Goal: Task Accomplishment & Management: Manage account settings

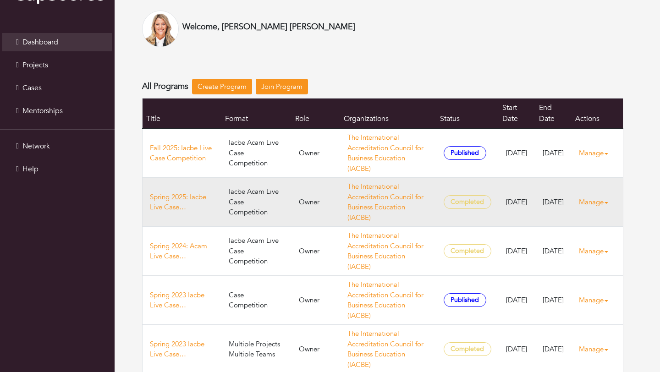
scroll to position [50, 0]
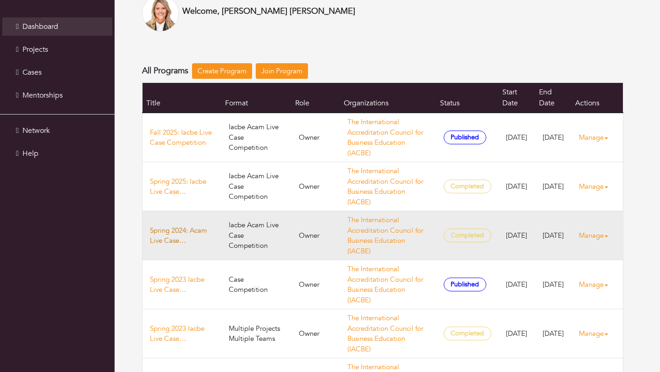
click at [185, 227] on link "Spring 2024: Acam Live Case Competition" at bounding box center [182, 236] width 64 height 21
click at [182, 231] on link "Spring 2024: Acam Live Case Competition" at bounding box center [182, 236] width 64 height 21
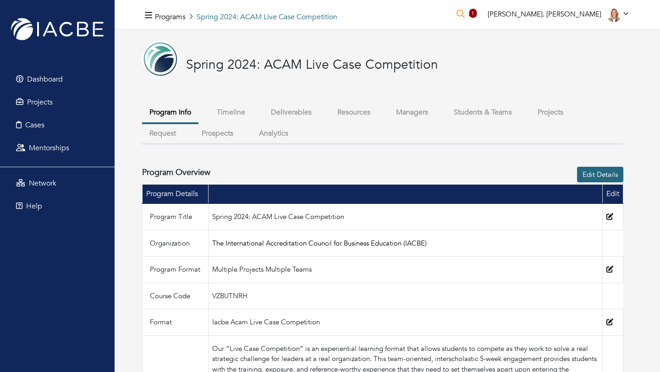
click at [483, 114] on button "Students & Teams" at bounding box center [483, 113] width 73 height 20
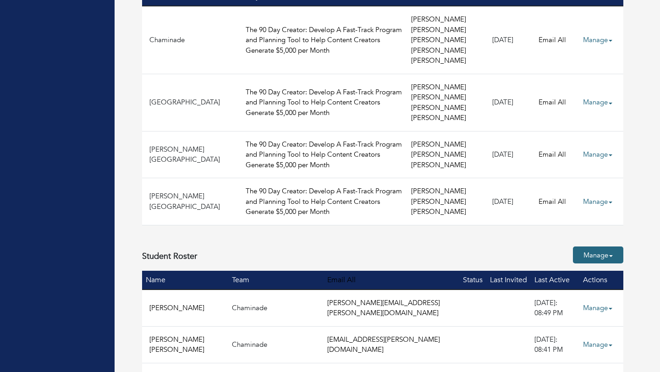
scroll to position [267, 0]
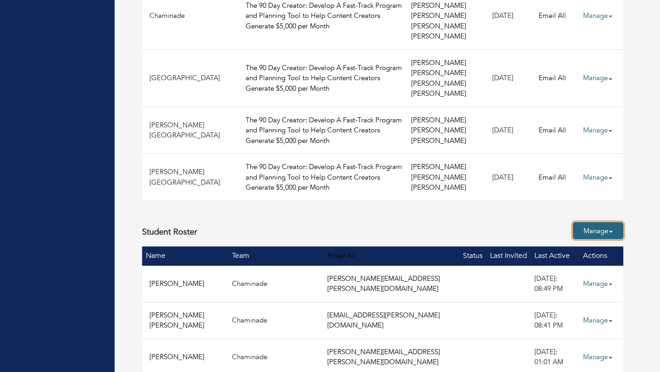
click at [591, 231] on link "Manage" at bounding box center [598, 230] width 50 height 17
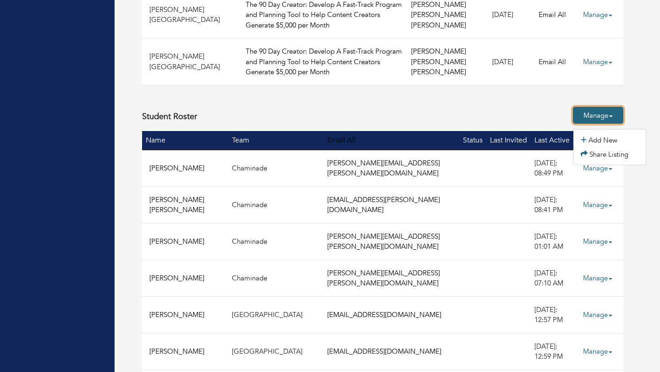
scroll to position [386, 0]
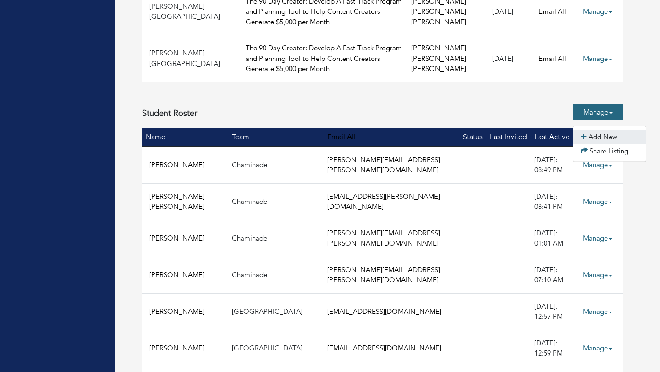
click at [593, 139] on link "Add New" at bounding box center [610, 137] width 72 height 14
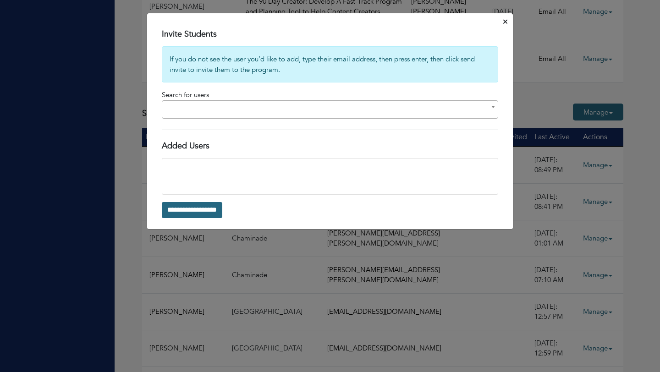
drag, startPoint x: 574, startPoint y: 76, endPoint x: 418, endPoint y: 73, distance: 155.5
click at [574, 76] on div "**********" at bounding box center [330, 186] width 660 height 372
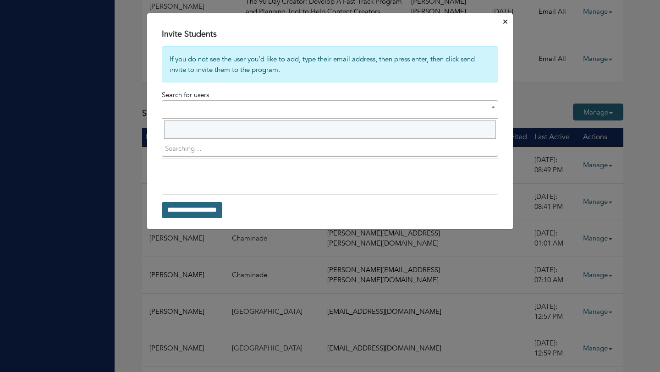
click at [294, 113] on span at bounding box center [330, 109] width 337 height 18
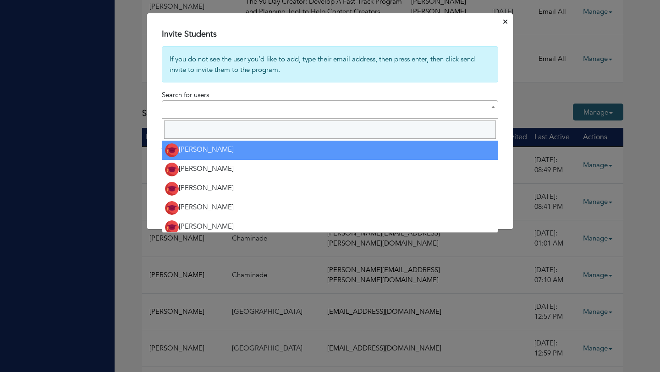
select select
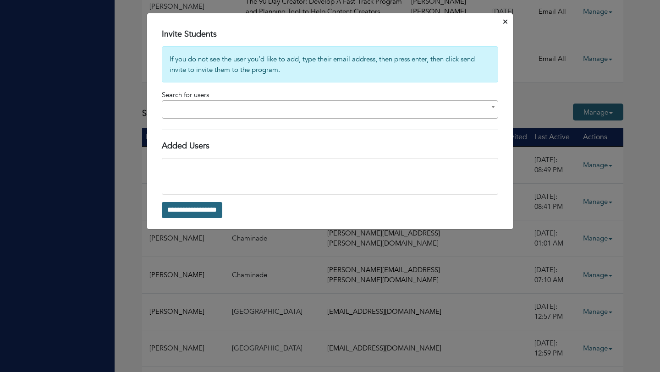
click at [294, 91] on form "**********" at bounding box center [330, 132] width 337 height 172
click at [293, 166] on div at bounding box center [330, 175] width 332 height 32
click at [269, 168] on div at bounding box center [330, 175] width 332 height 32
click at [214, 172] on div at bounding box center [330, 175] width 332 height 32
click at [502, 21] on button "Close" at bounding box center [506, 22] width 8 height 14
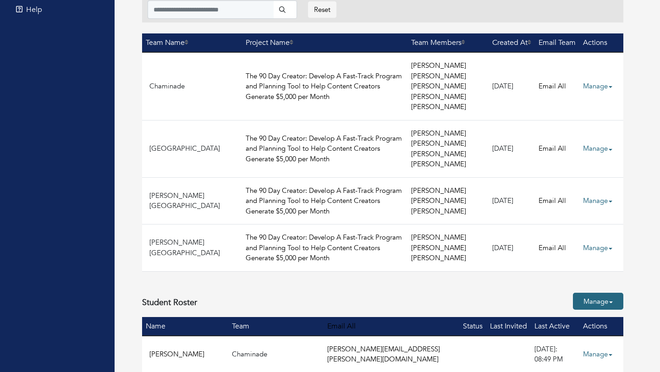
scroll to position [0, 0]
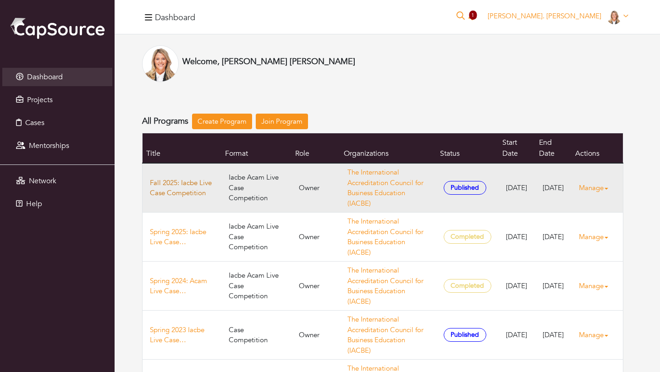
click at [169, 190] on link "Fall 2025: Iacbe Live Case Competition" at bounding box center [182, 188] width 64 height 21
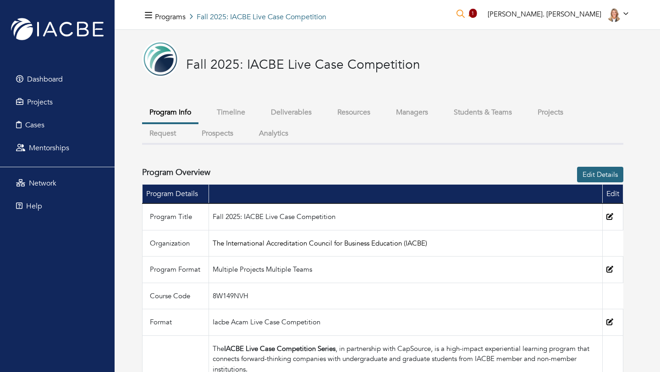
click at [471, 112] on button "Students & Teams" at bounding box center [483, 113] width 73 height 20
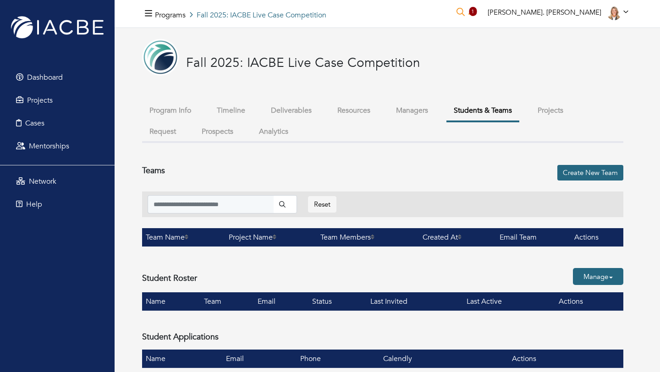
scroll to position [57, 0]
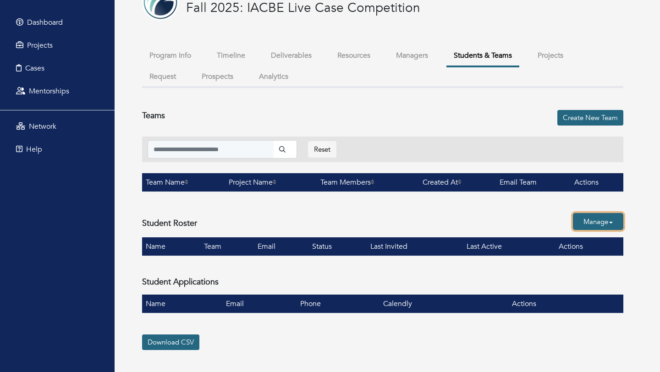
click at [598, 222] on link "Manage" at bounding box center [598, 221] width 50 height 17
click at [595, 248] on link "Add New" at bounding box center [610, 247] width 72 height 14
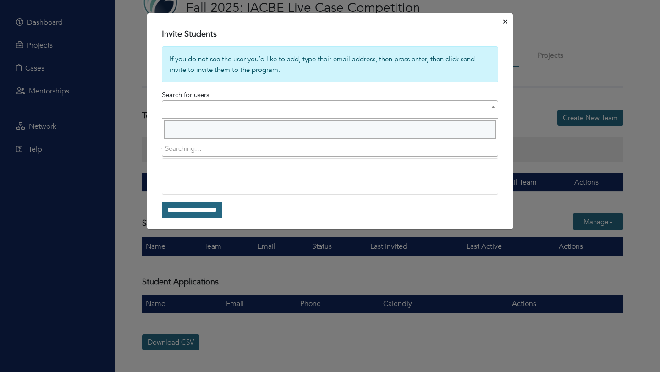
click at [242, 107] on span at bounding box center [330, 109] width 337 height 18
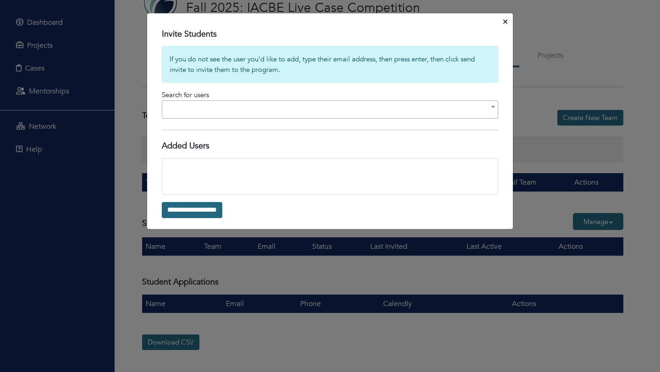
click at [242, 107] on span at bounding box center [330, 109] width 337 height 18
click at [217, 170] on div at bounding box center [330, 175] width 332 height 32
click at [216, 104] on span at bounding box center [330, 109] width 337 height 18
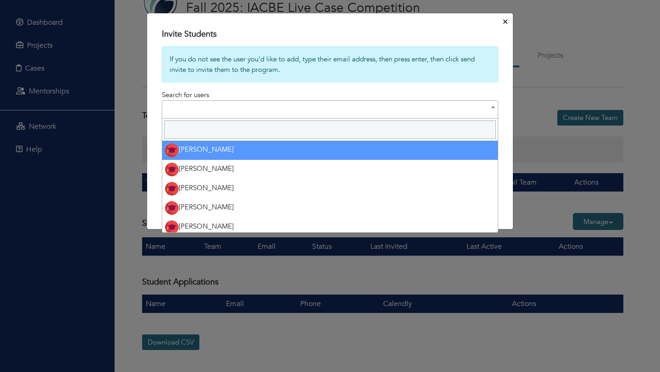
select select
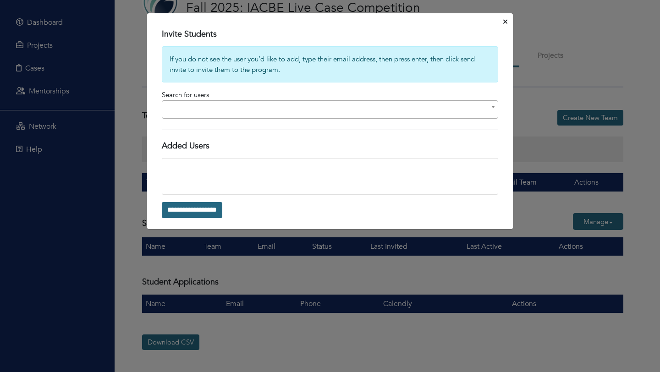
click at [241, 93] on form "**********" at bounding box center [330, 132] width 337 height 172
click at [503, 21] on button "Close" at bounding box center [506, 22] width 8 height 14
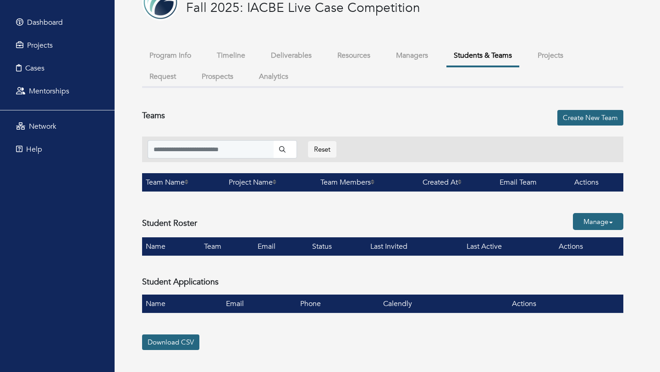
click at [559, 58] on button "Projects" at bounding box center [551, 56] width 40 height 20
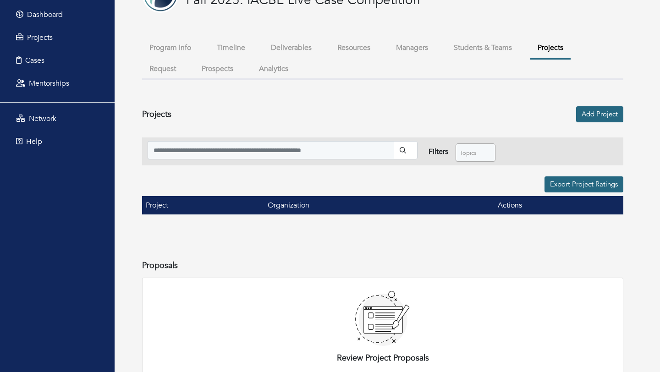
scroll to position [127, 0]
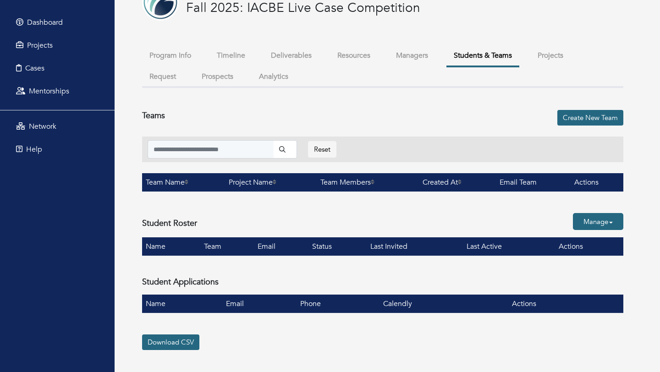
scroll to position [57, 0]
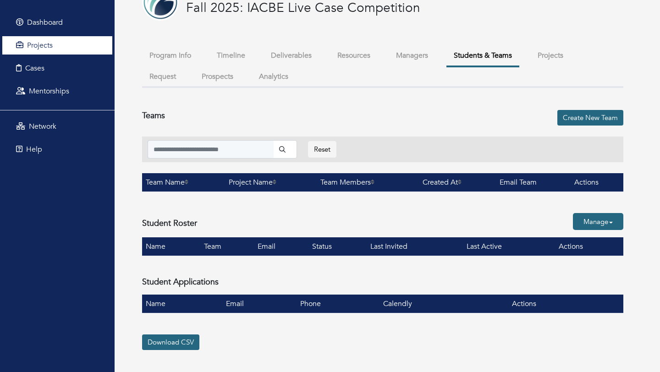
click at [32, 44] on span "Projects" at bounding box center [40, 45] width 26 height 10
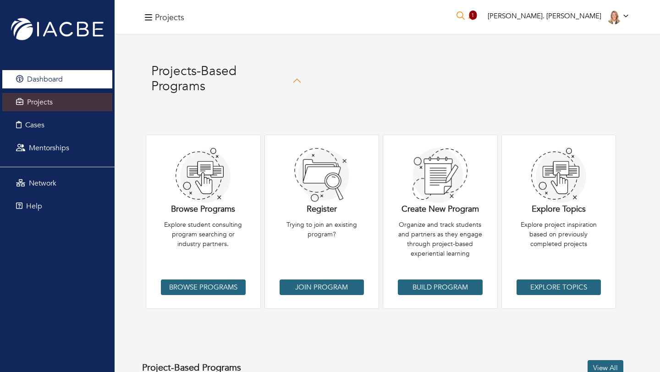
click at [58, 87] on link "Dashboard" at bounding box center [57, 79] width 110 height 18
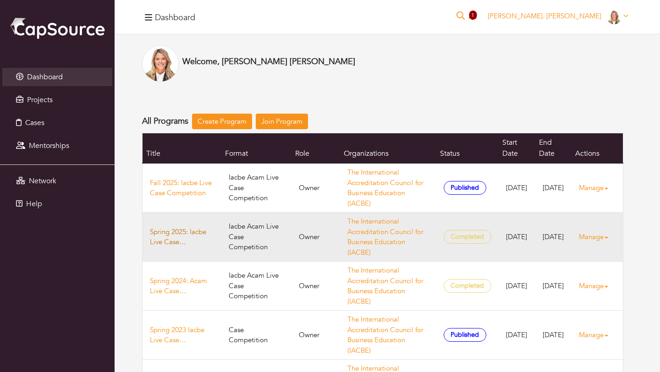
click at [187, 233] on link "Spring 2025: Iacbe Live Case Competition" at bounding box center [182, 237] width 64 height 21
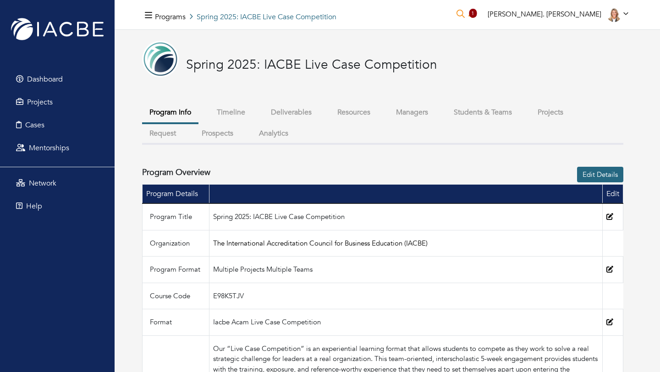
click at [548, 118] on button "Projects" at bounding box center [551, 113] width 40 height 20
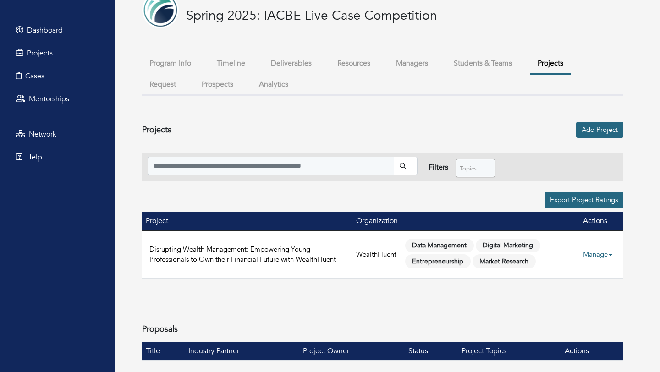
scroll to position [59, 0]
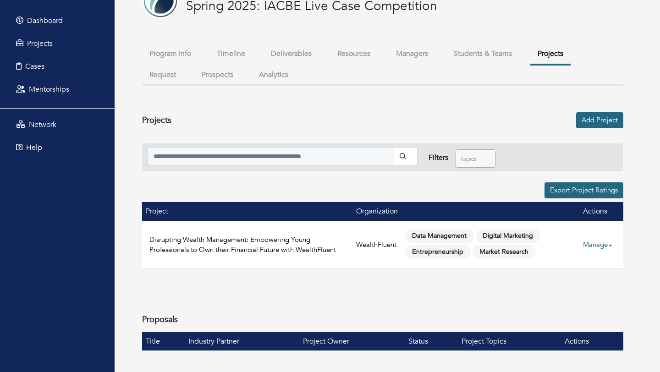
click at [583, 248] on link "Manage" at bounding box center [601, 245] width 37 height 18
click at [502, 283] on div "**********" at bounding box center [383, 229] width 482 height 243
click at [53, 21] on span "Dashboard" at bounding box center [45, 21] width 36 height 10
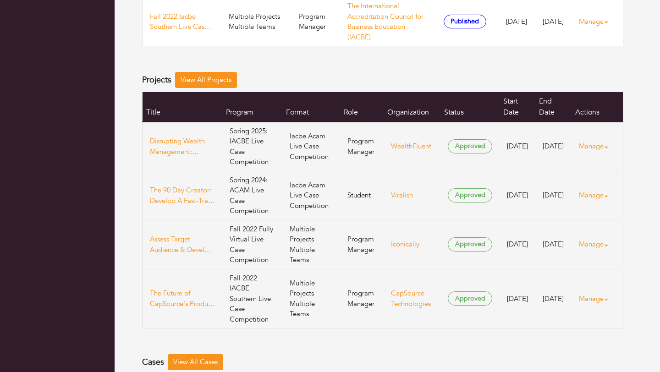
scroll to position [487, 0]
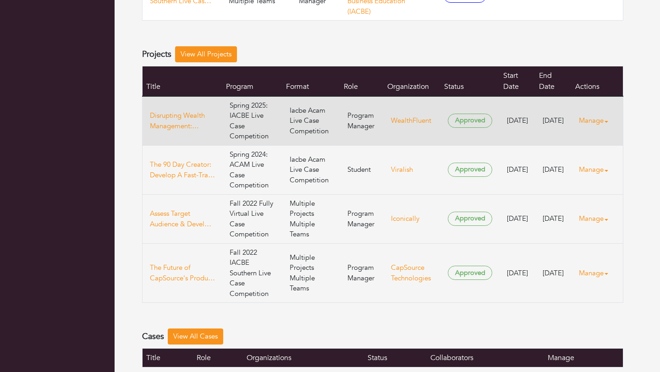
click at [594, 126] on link "Manage" at bounding box center [597, 121] width 37 height 18
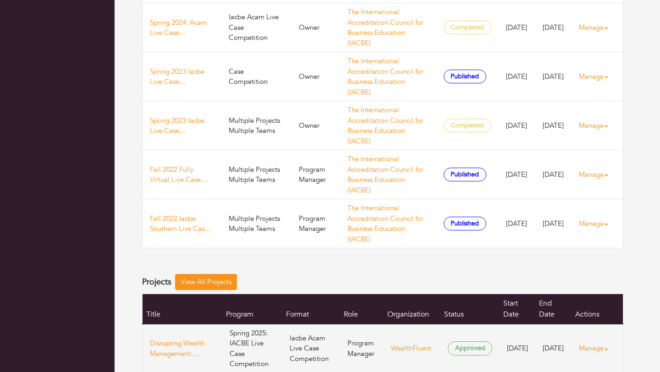
scroll to position [0, 0]
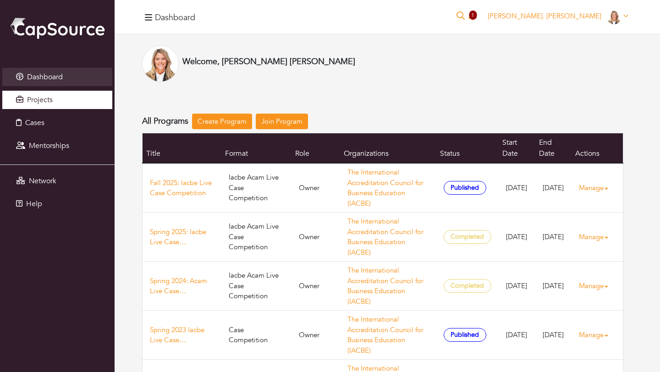
click at [51, 102] on span "Projects" at bounding box center [40, 100] width 26 height 10
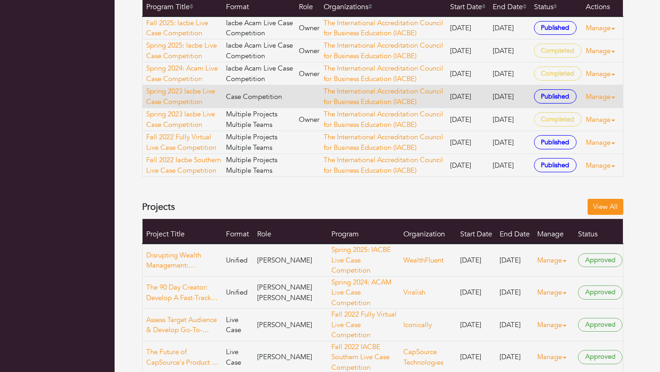
scroll to position [440, 0]
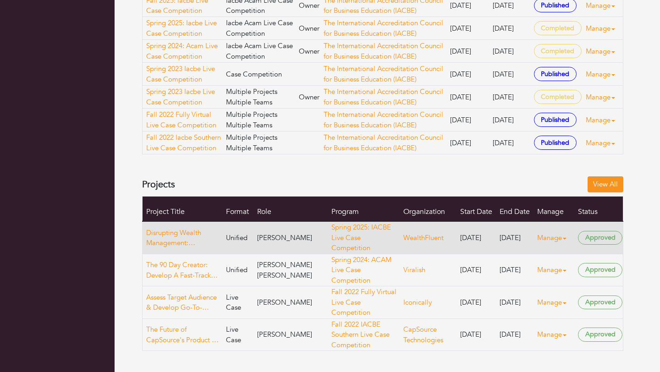
click at [554, 247] on link "Manage" at bounding box center [556, 238] width 37 height 18
